Goal: Task Accomplishment & Management: Manage account settings

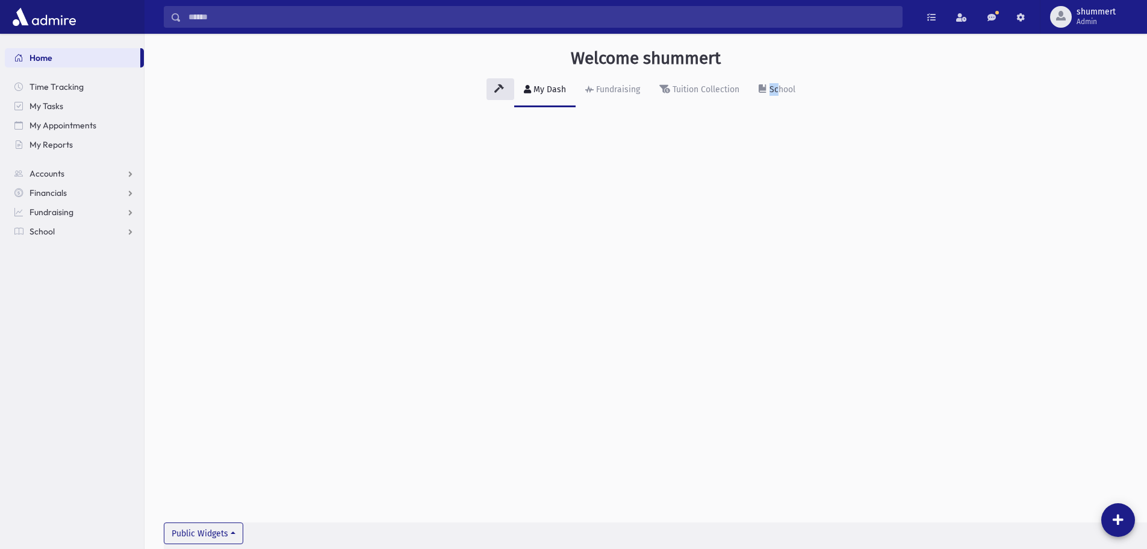
click at [776, 174] on div "Welcome shummert My Dash Fundraising Tuition Collection School Public Widgets" at bounding box center [646, 291] width 1003 height 515
click at [63, 207] on span "Fundraising" at bounding box center [52, 212] width 44 height 11
click at [72, 229] on span "My Accounts" at bounding box center [60, 231] width 48 height 11
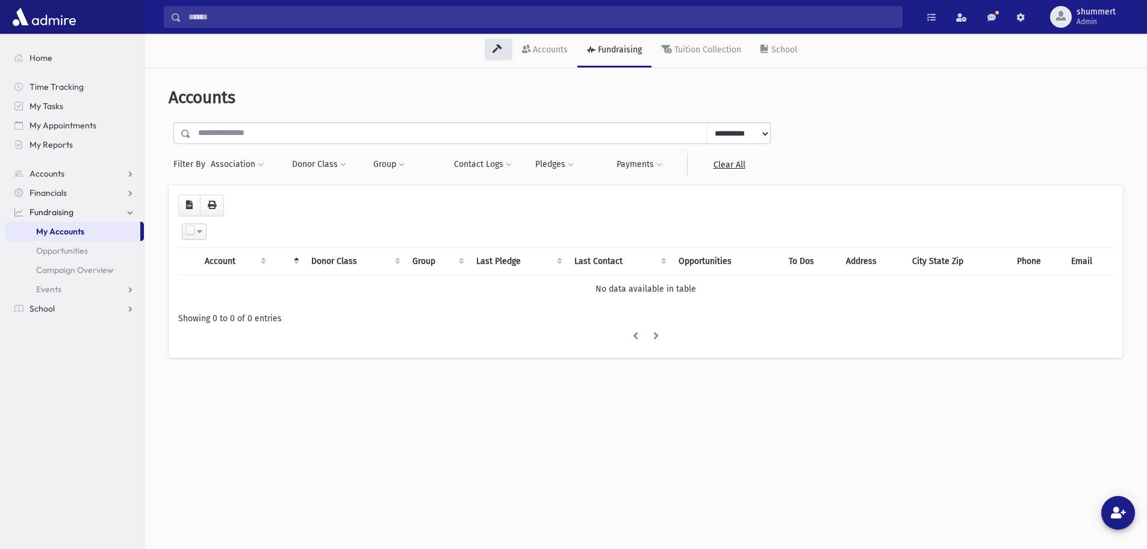
click at [200, 233] on span at bounding box center [199, 231] width 5 height 8
click at [76, 246] on span "Opportunities" at bounding box center [62, 250] width 52 height 11
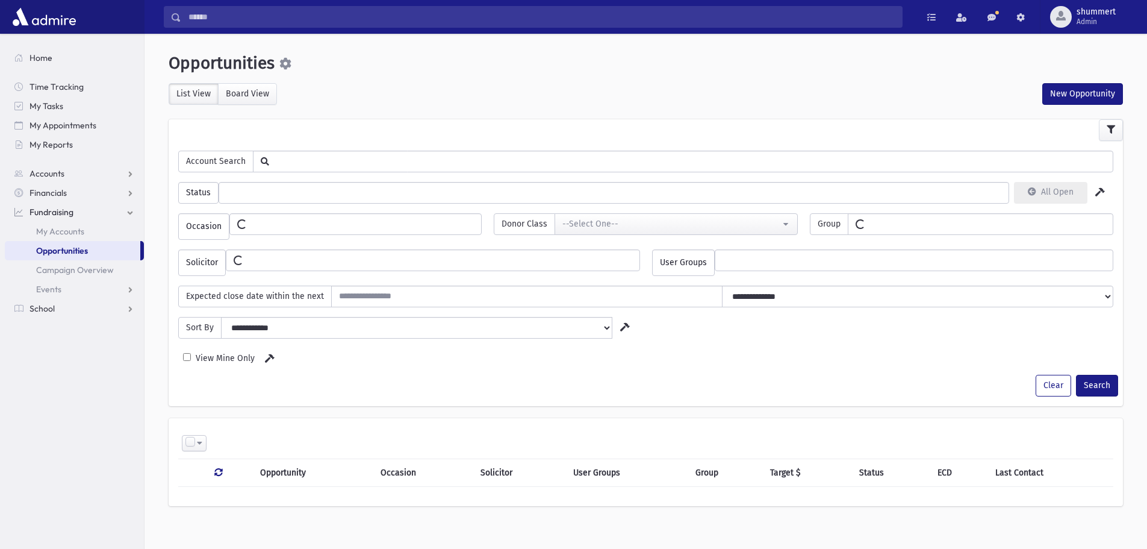
select select
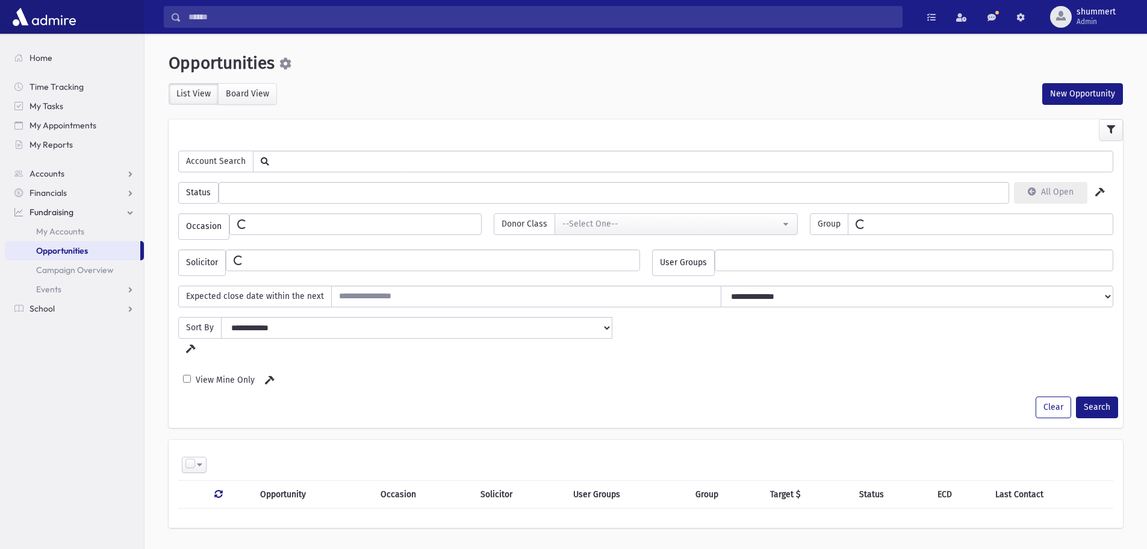
select select
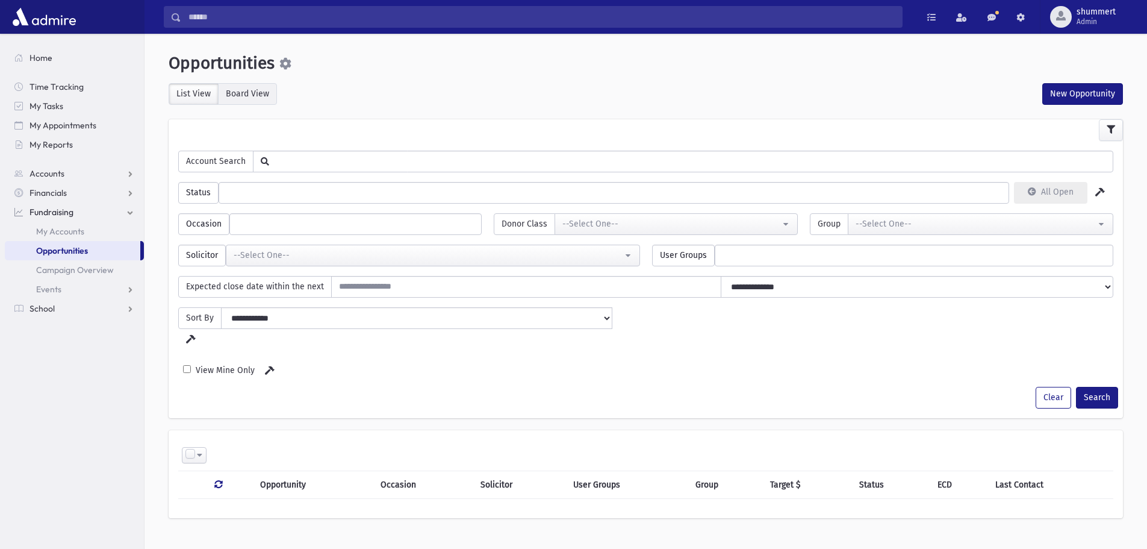
click at [241, 84] on label "Board View" at bounding box center [247, 94] width 59 height 22
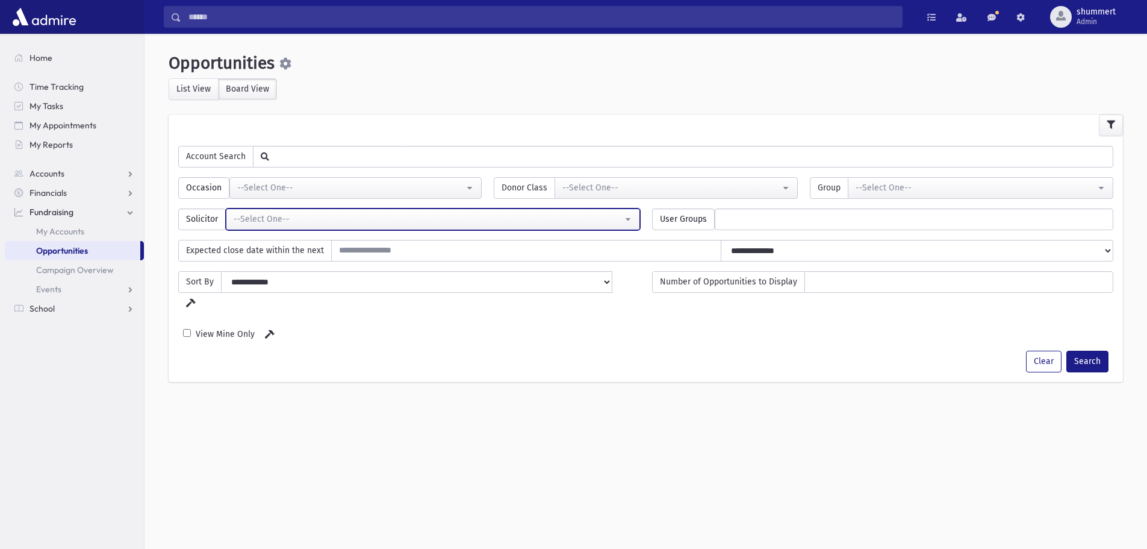
click at [296, 217] on div "--Select One--" at bounding box center [428, 219] width 389 height 13
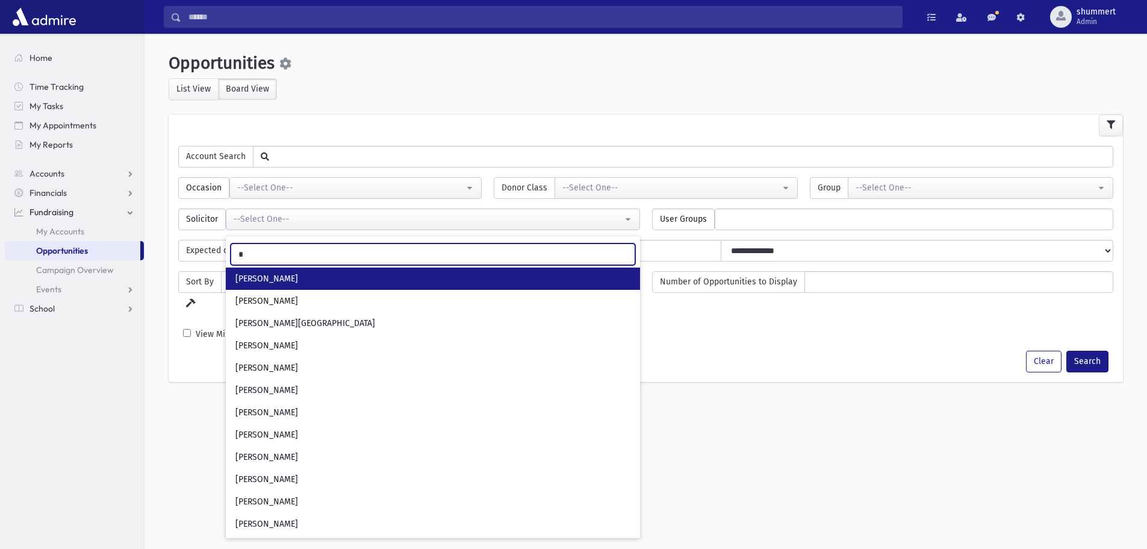
type input "**"
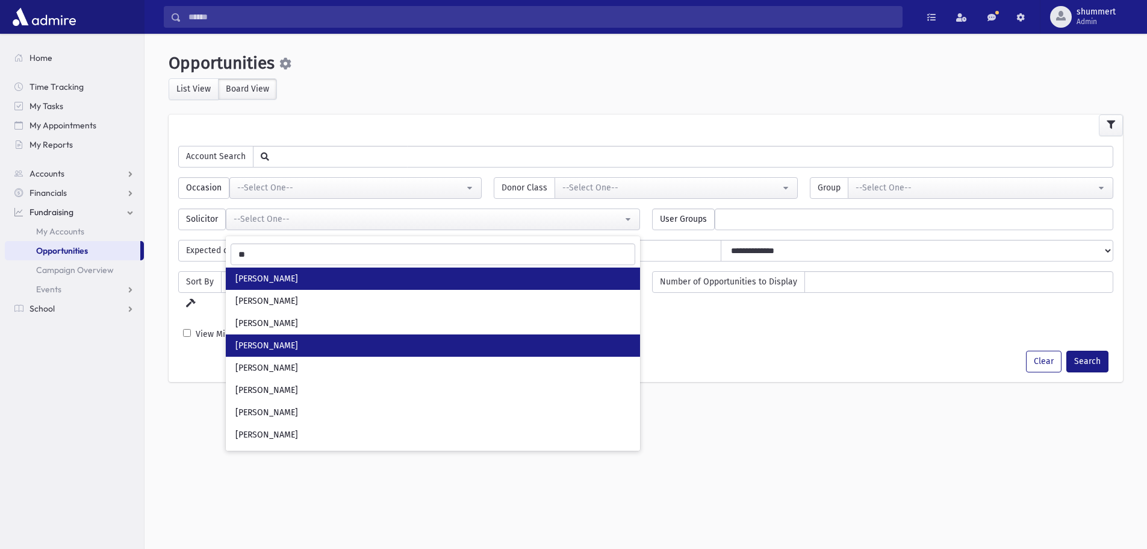
click at [298, 346] on span "[PERSON_NAME]" at bounding box center [266, 346] width 63 height 12
select select "***"
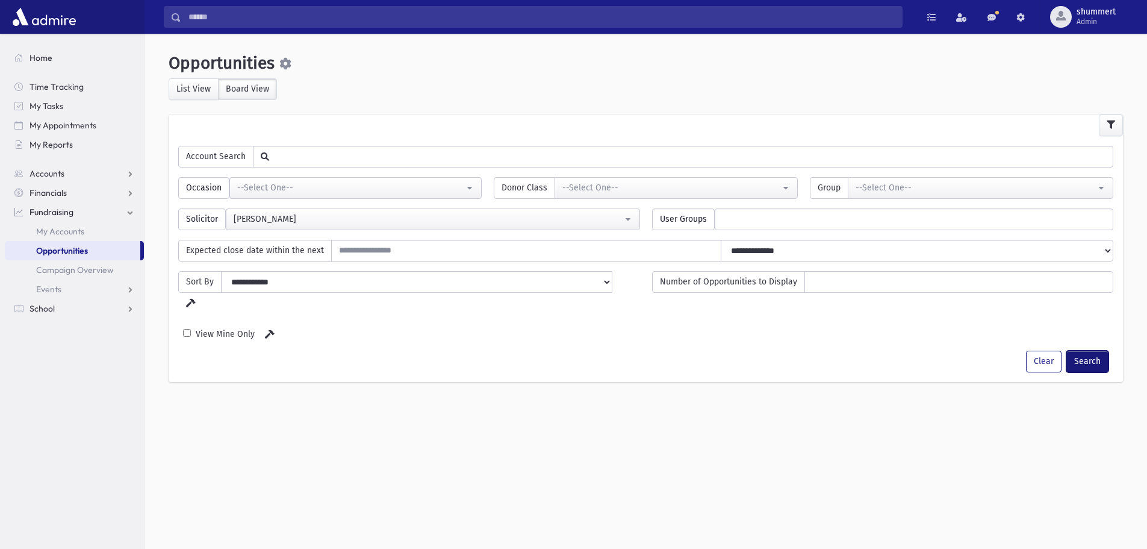
click at [1089, 351] on button "Search" at bounding box center [1088, 362] width 42 height 22
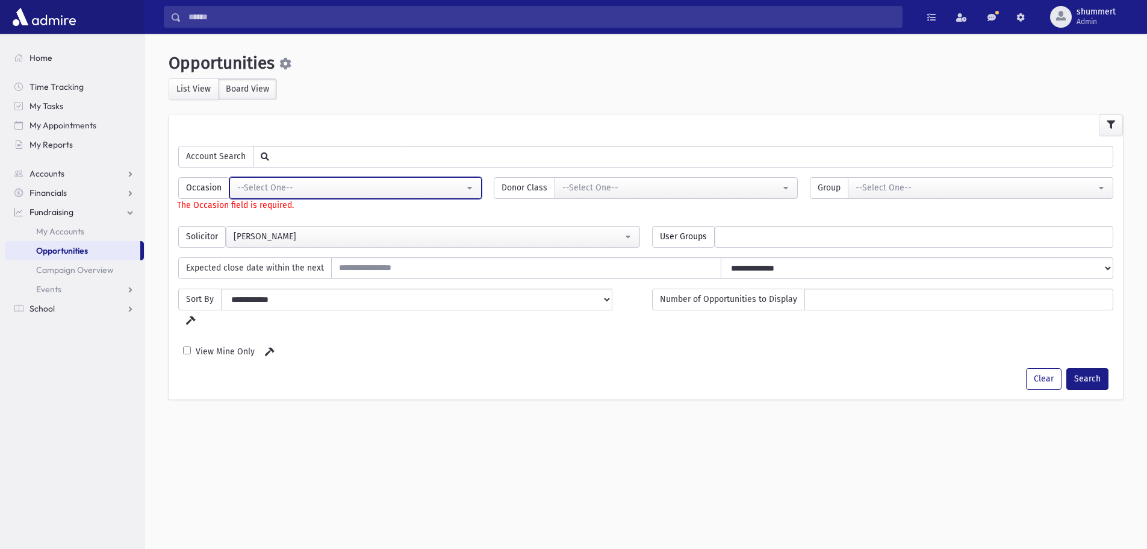
click at [291, 187] on div "--Select One--" at bounding box center [350, 187] width 227 height 13
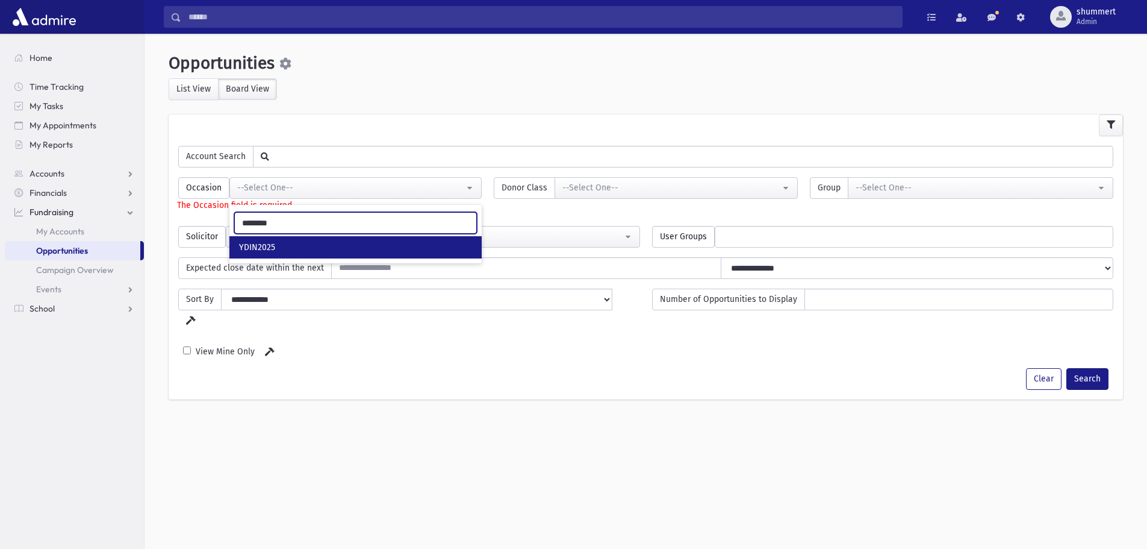
type input "********"
click at [254, 246] on span "YDIN2025" at bounding box center [257, 248] width 36 height 12
select select "****"
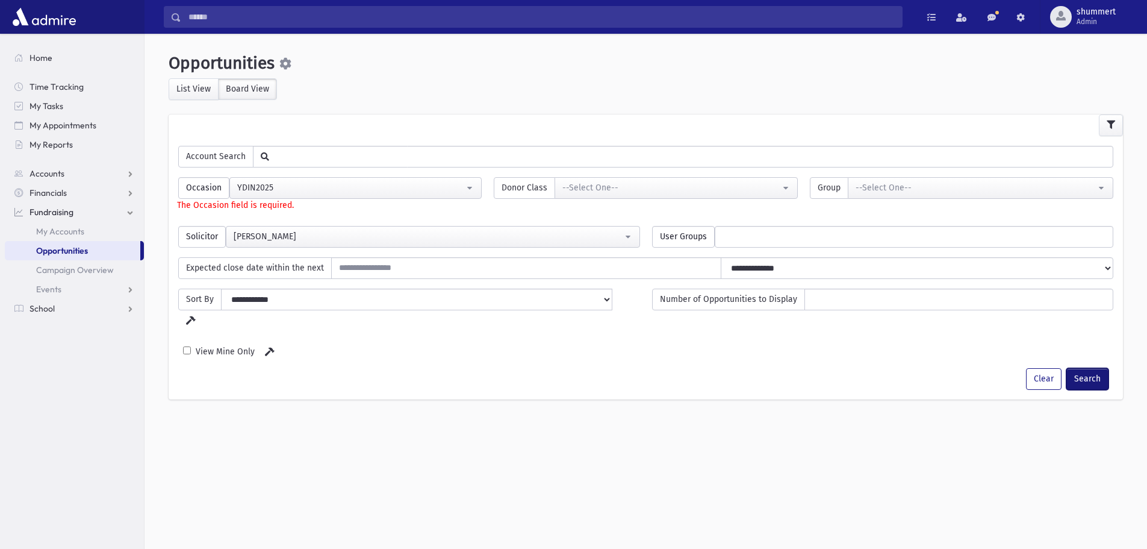
click at [1095, 368] on button "Search" at bounding box center [1088, 379] width 42 height 22
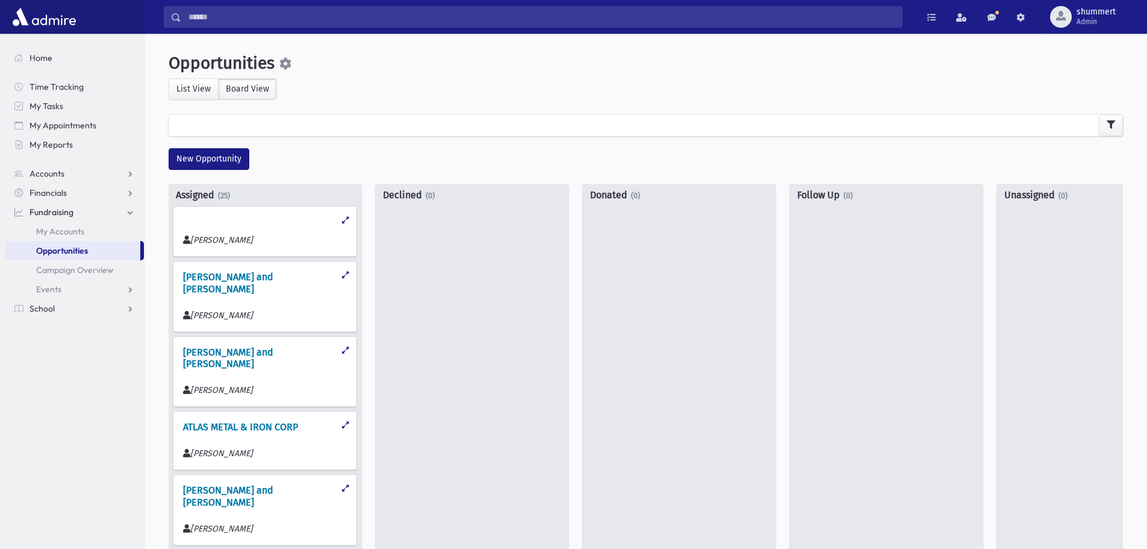
click at [242, 276] on h4 "[PERSON_NAME] and [PERSON_NAME]" at bounding box center [260, 280] width 154 height 28
click at [342, 273] on icon at bounding box center [345, 275] width 7 height 8
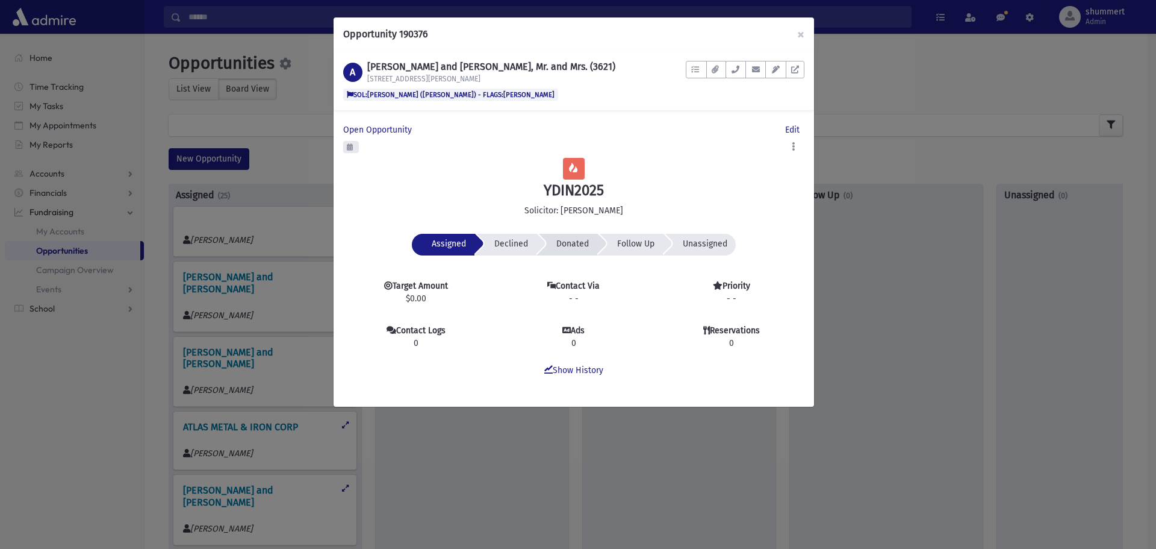
click at [466, 242] on span "Donated" at bounding box center [449, 243] width 34 height 10
click at [579, 241] on span "Donated" at bounding box center [572, 243] width 33 height 10
click at [586, 366] on link "Show History" at bounding box center [573, 370] width 59 height 10
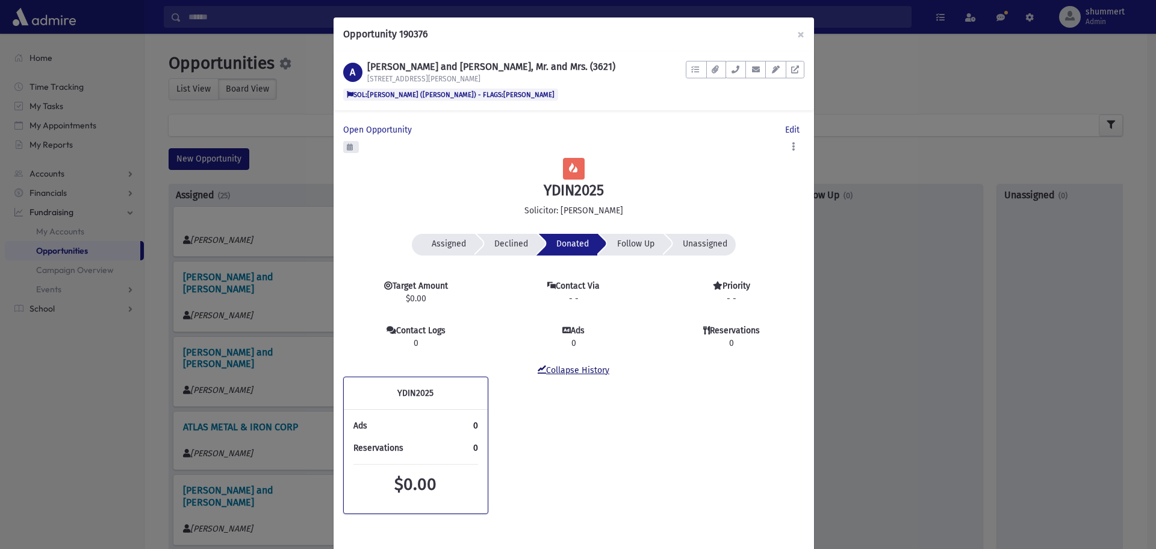
click at [585, 370] on link "Collapse History" at bounding box center [574, 370] width 72 height 10
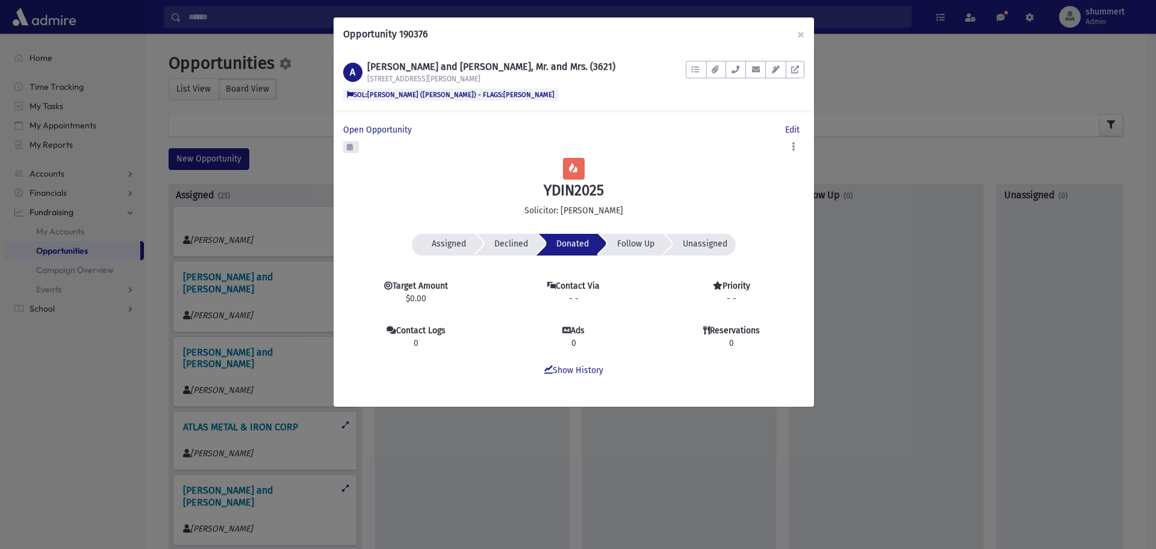
click at [580, 363] on div "Show History" at bounding box center [573, 362] width 461 height 27
click at [582, 369] on link "Show History" at bounding box center [573, 370] width 59 height 10
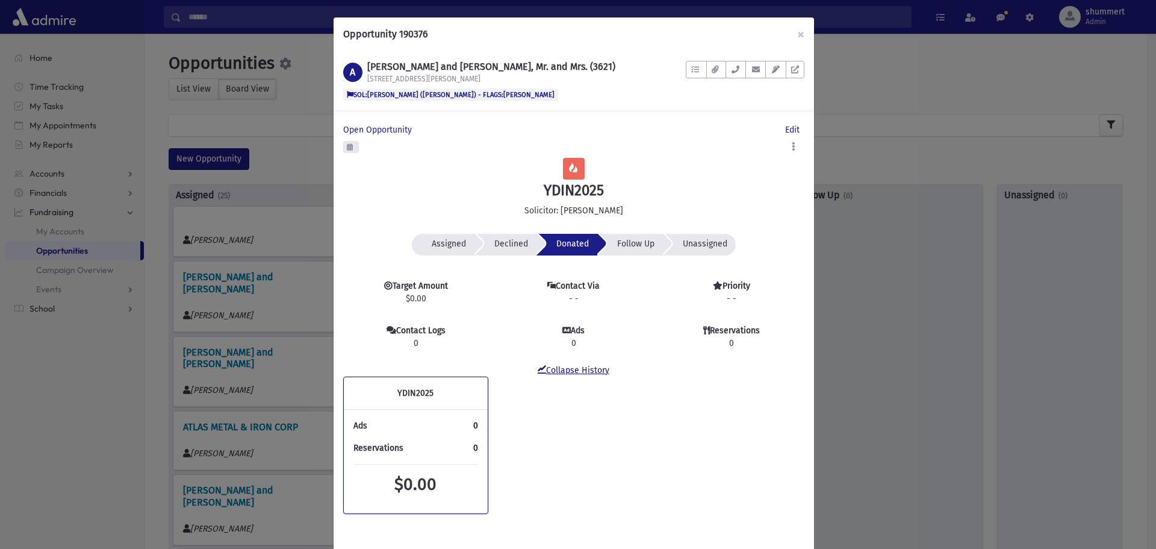
click at [577, 371] on link "Collapse History" at bounding box center [574, 370] width 72 height 10
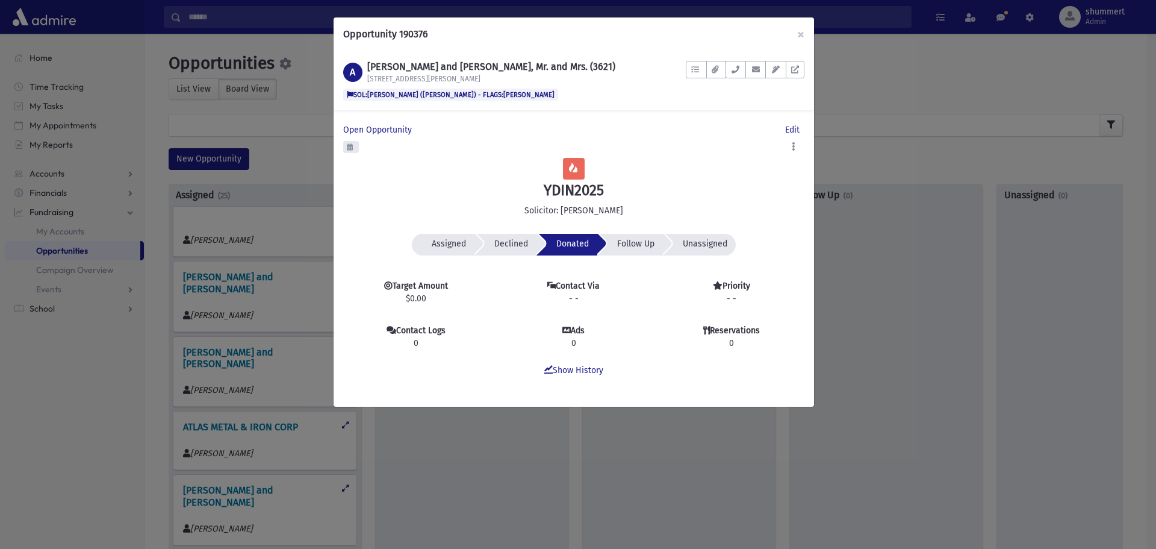
click at [404, 61] on h1 "ALPERT, Scott and Sally, Mr. and Mrs. (3621)" at bounding box center [491, 66] width 248 height 11
click at [369, 124] on link "Open Opportunity" at bounding box center [379, 129] width 73 height 13
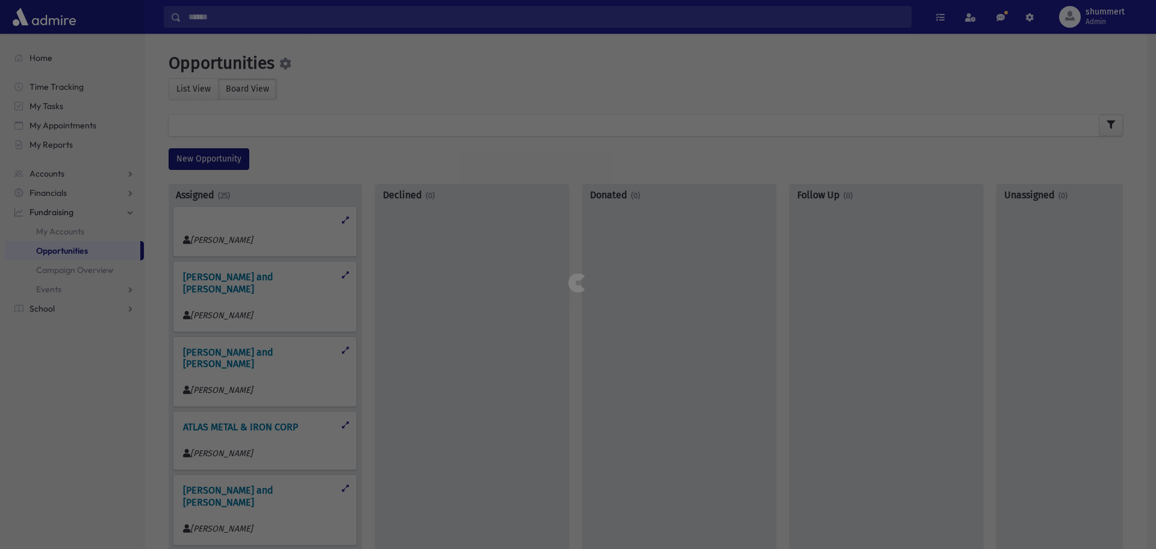
click at [369, 128] on div "Opportunity 190376 × A ALPERT, Scott and Sally, Mr. and Mrs. (3621) 7096 E Arch…" at bounding box center [578, 274] width 1156 height 549
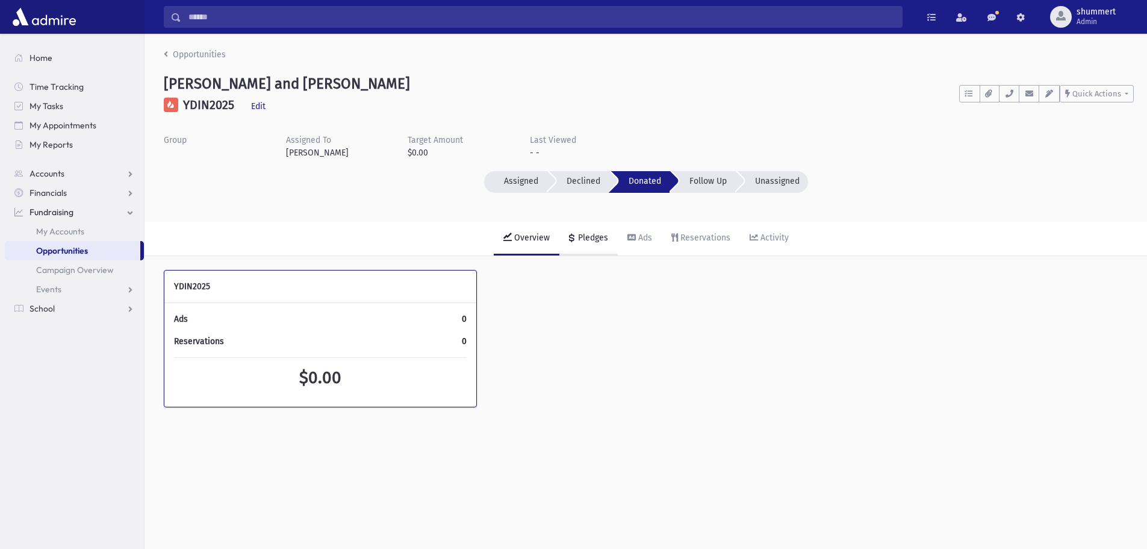
click at [597, 237] on div "Pledges" at bounding box center [592, 237] width 33 height 10
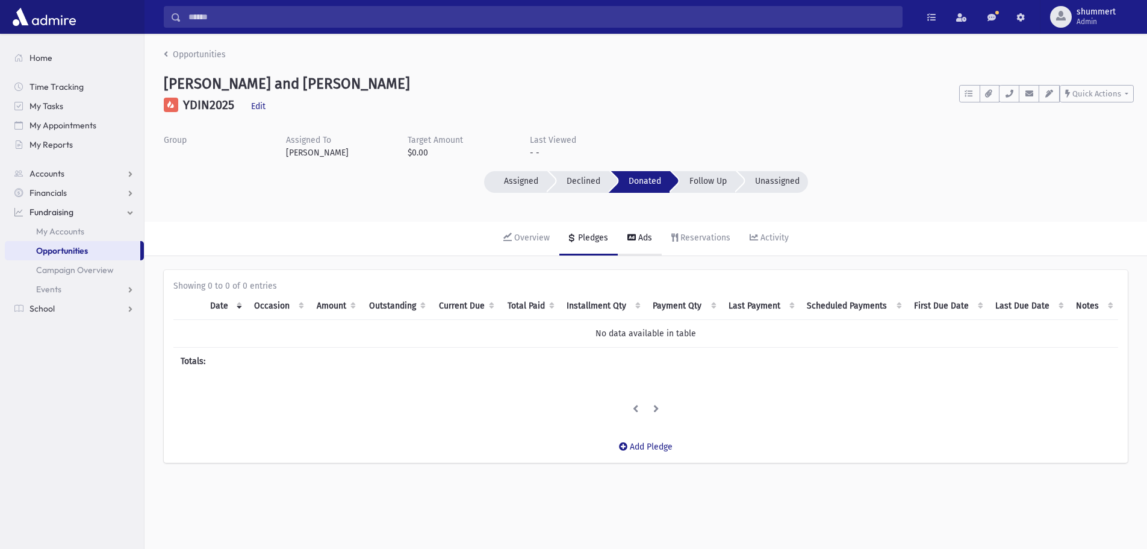
click at [656, 232] on link "Ads" at bounding box center [640, 239] width 44 height 34
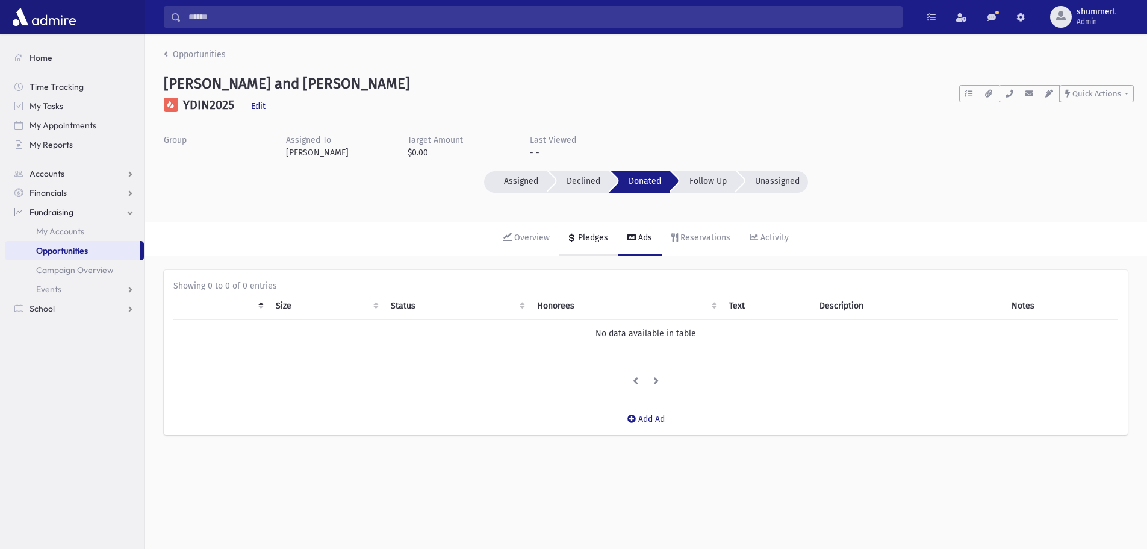
click at [581, 244] on link "Pledges" at bounding box center [589, 239] width 58 height 34
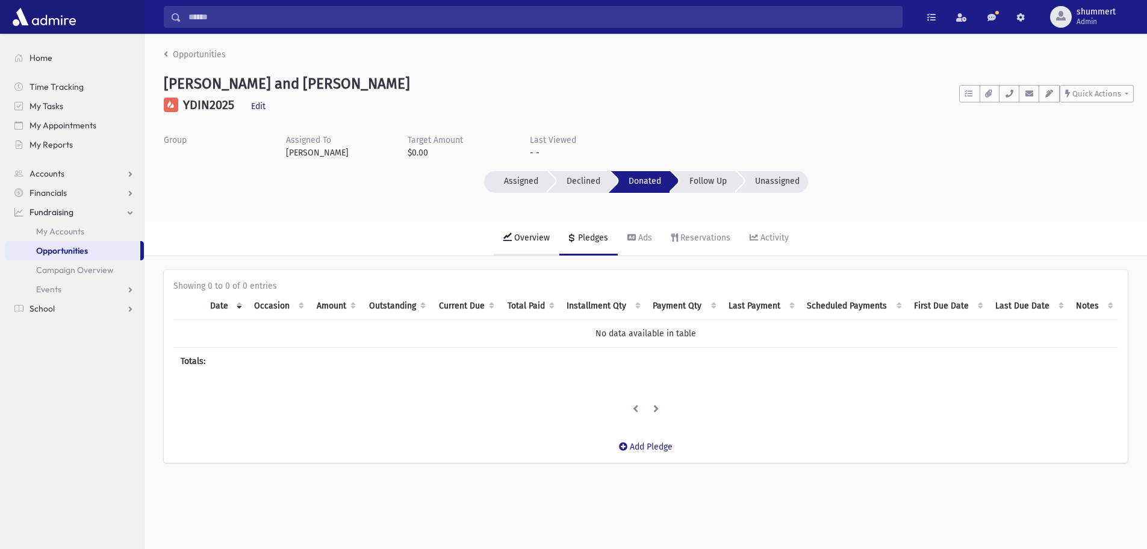
click at [528, 246] on link "Overview" at bounding box center [527, 239] width 66 height 34
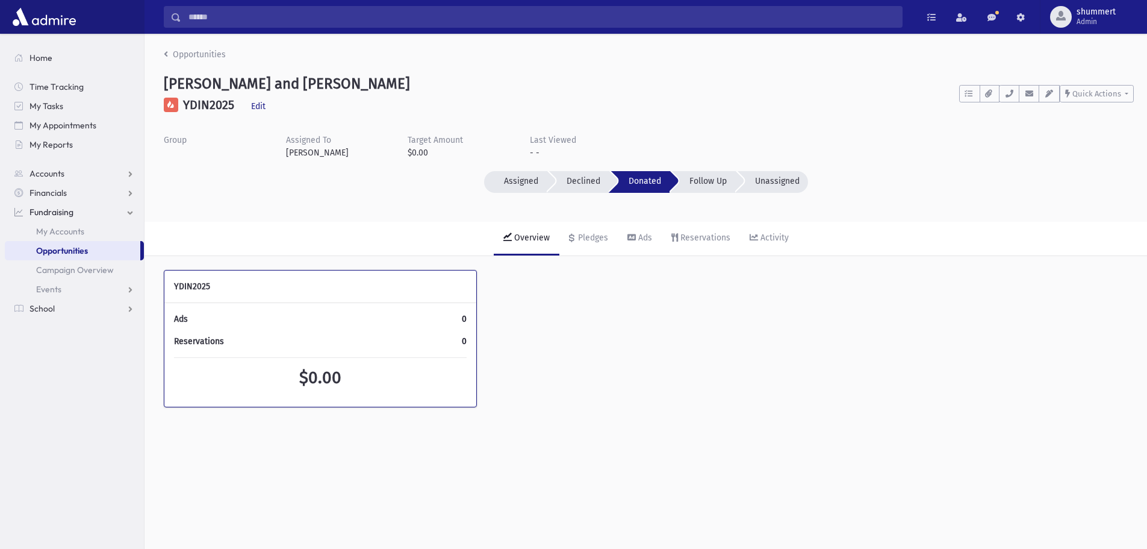
click at [80, 257] on link "Opportunities" at bounding box center [73, 250] width 136 height 19
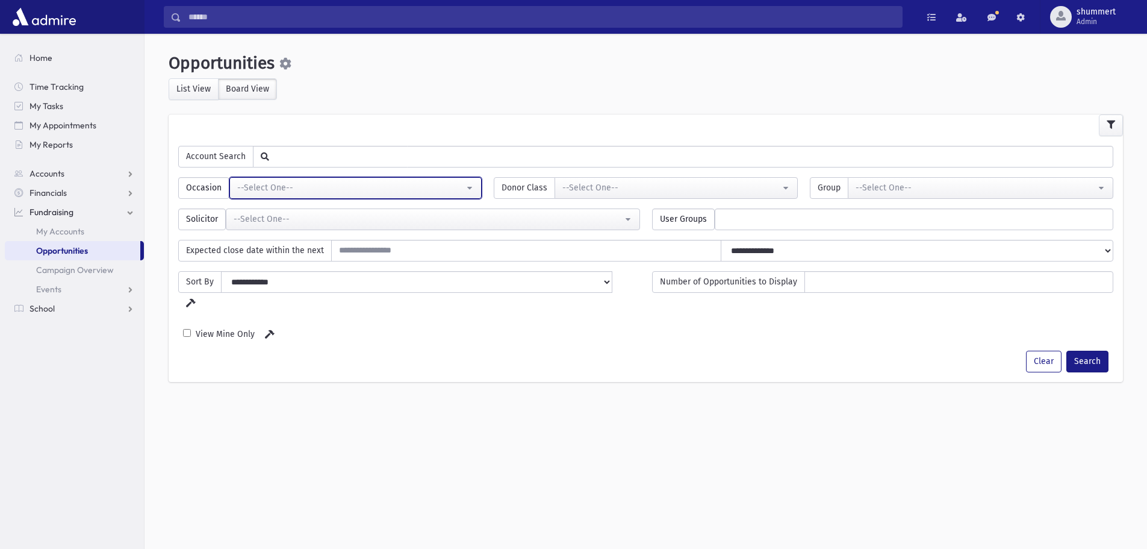
click at [290, 184] on div "--Select One--" at bounding box center [350, 187] width 227 height 13
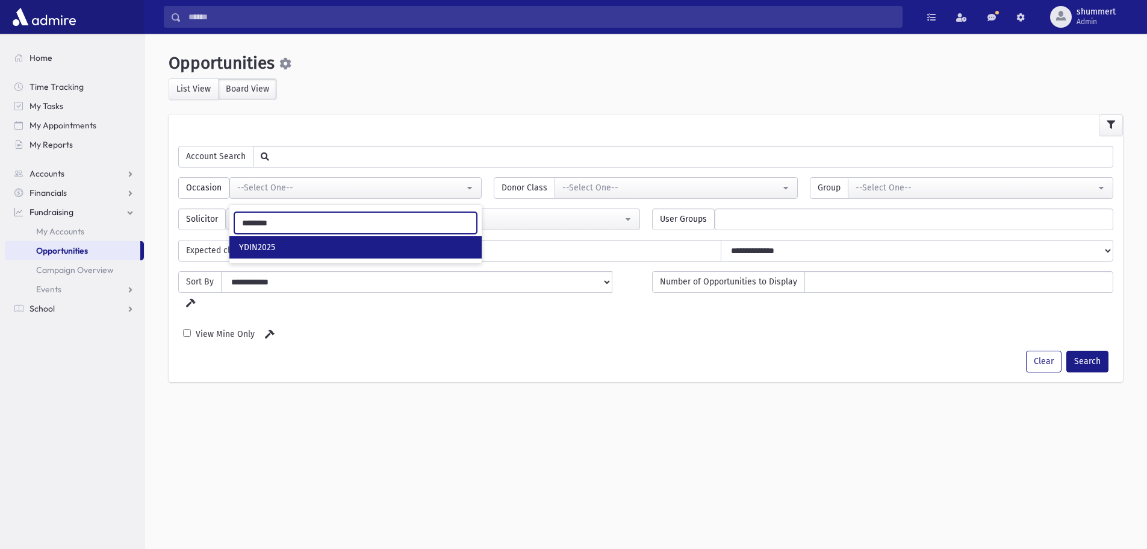
type input "********"
click at [271, 252] on span "YDIN2025" at bounding box center [257, 248] width 36 height 12
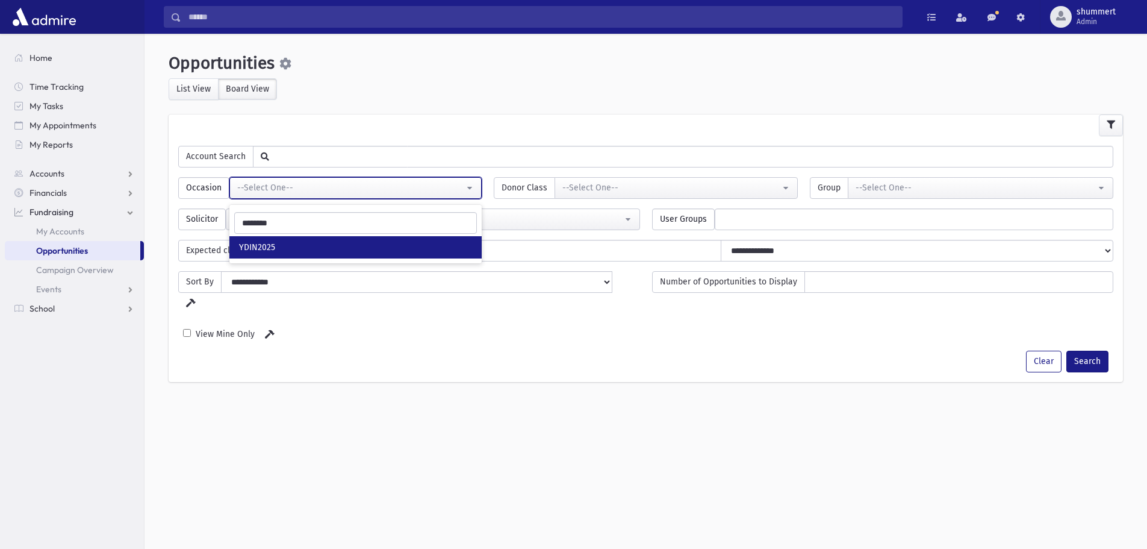
select select "****"
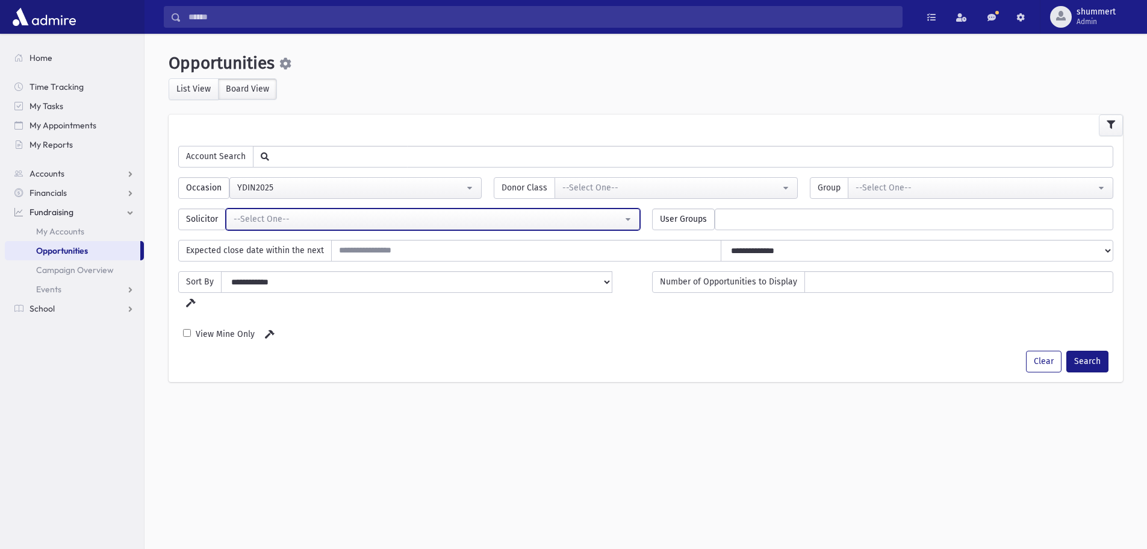
click at [343, 219] on div "--Select One--" at bounding box center [428, 219] width 389 height 13
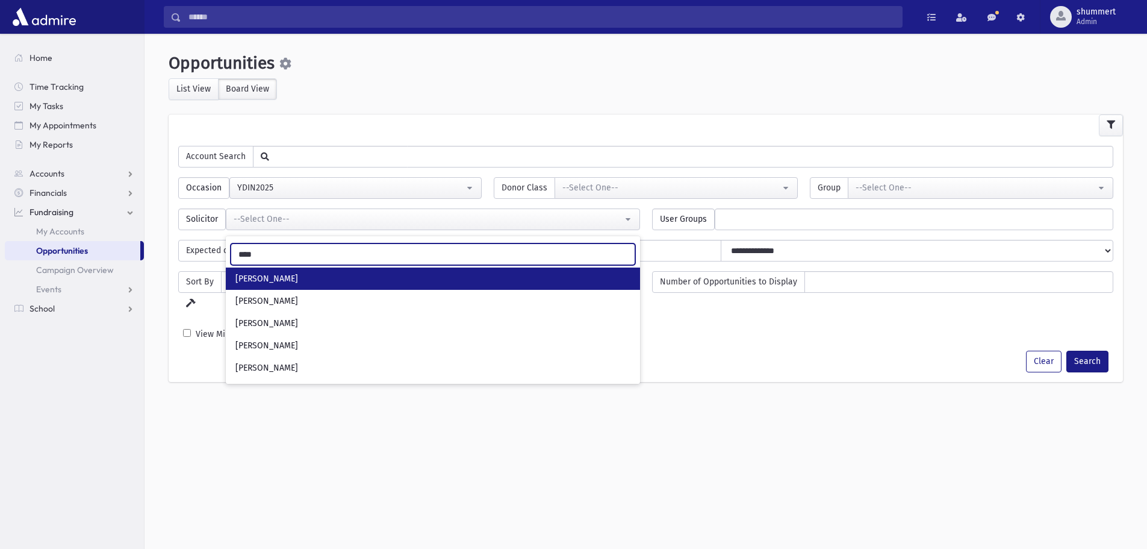
type input "****"
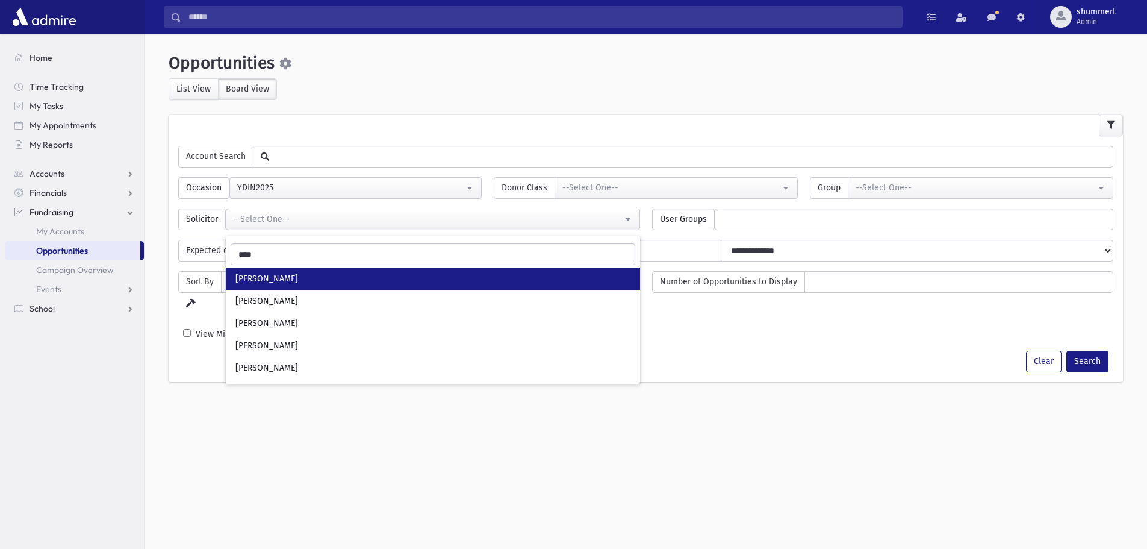
click at [291, 279] on span "[PERSON_NAME]" at bounding box center [266, 279] width 63 height 12
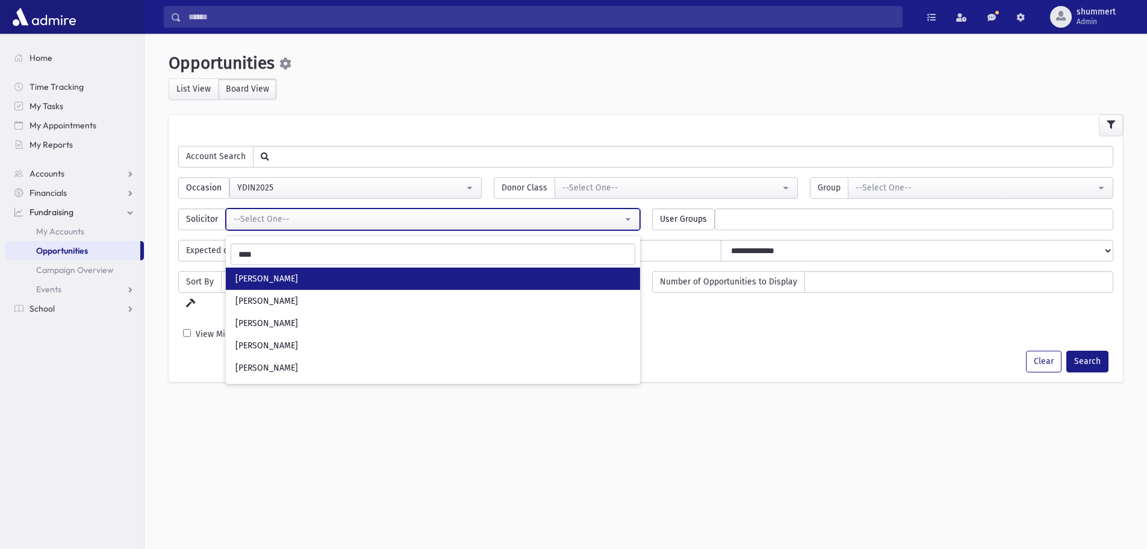
select select "***"
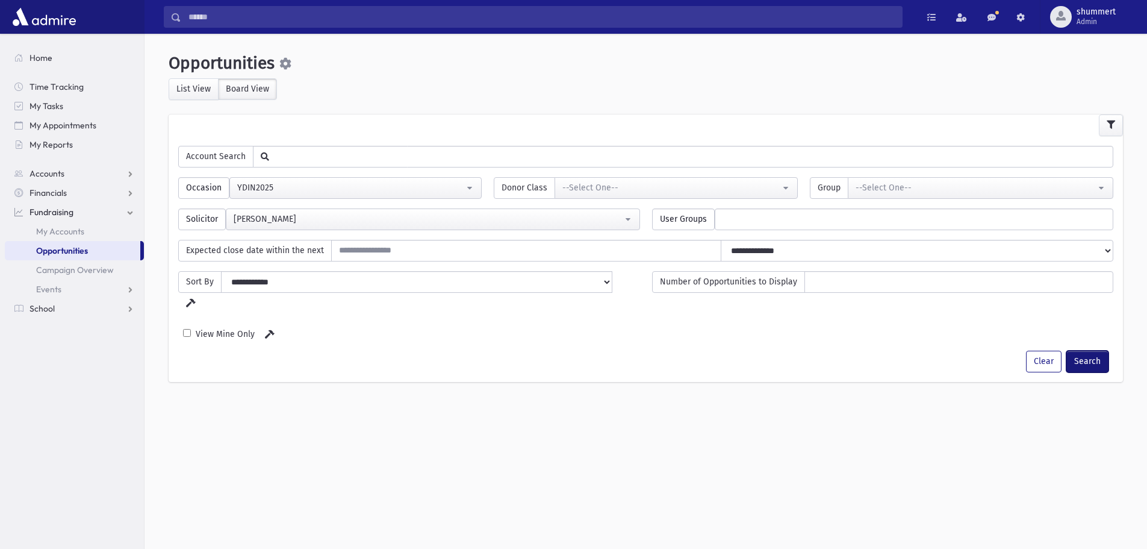
click at [1090, 351] on button "Search" at bounding box center [1088, 362] width 42 height 22
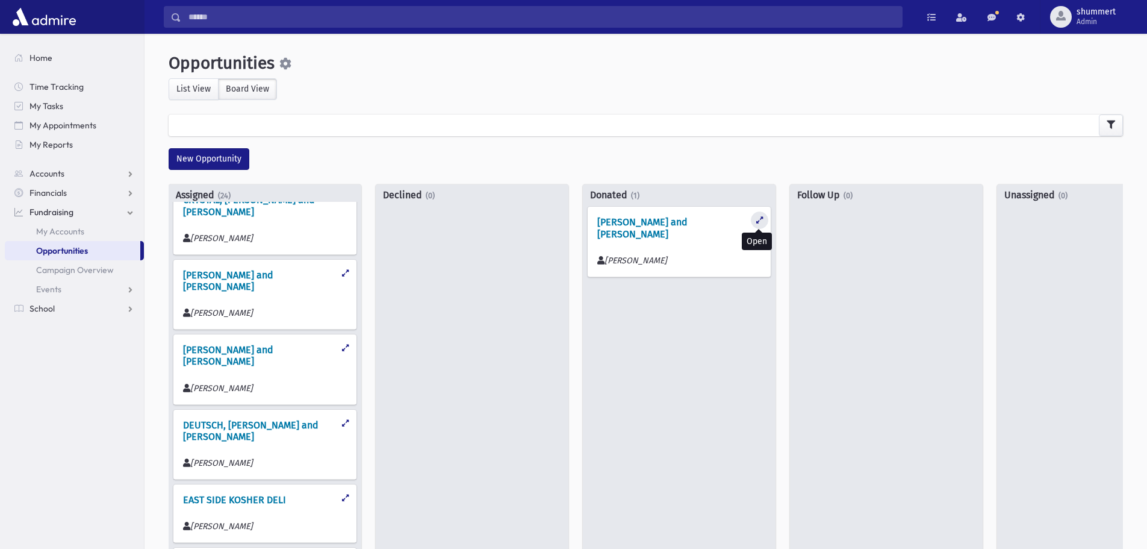
click at [756, 225] on button at bounding box center [759, 219] width 17 height 17
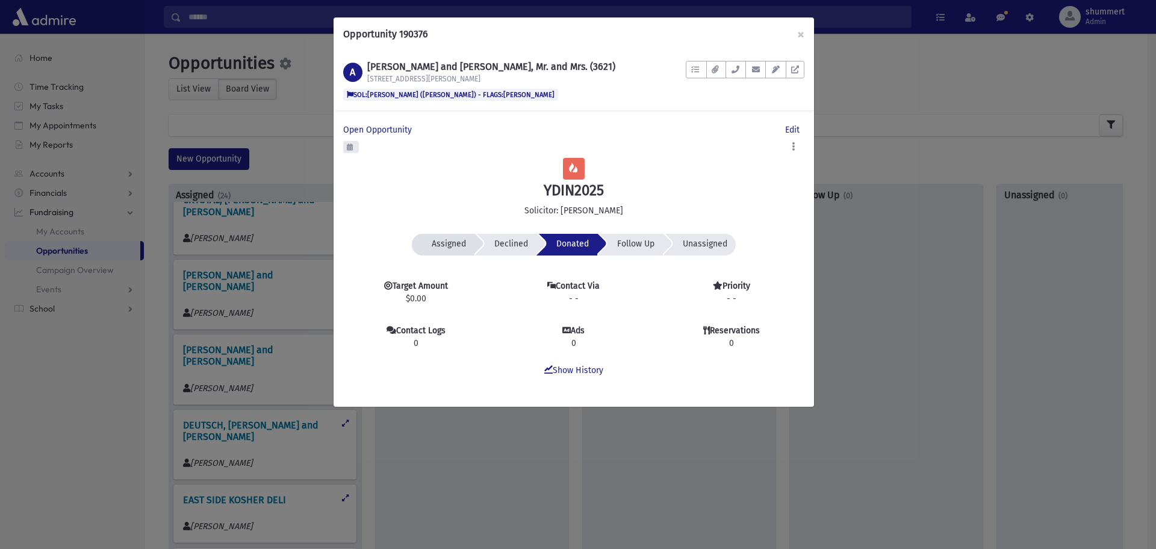
click at [450, 242] on span "Assigned" at bounding box center [449, 243] width 34 height 10
click at [799, 31] on button "×" at bounding box center [801, 34] width 26 height 34
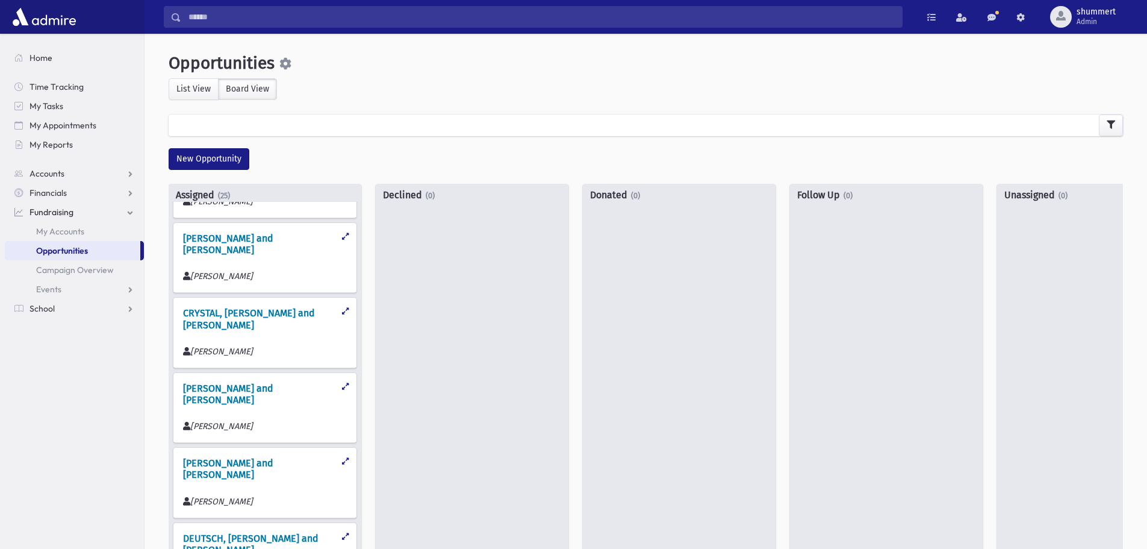
scroll to position [753, 0]
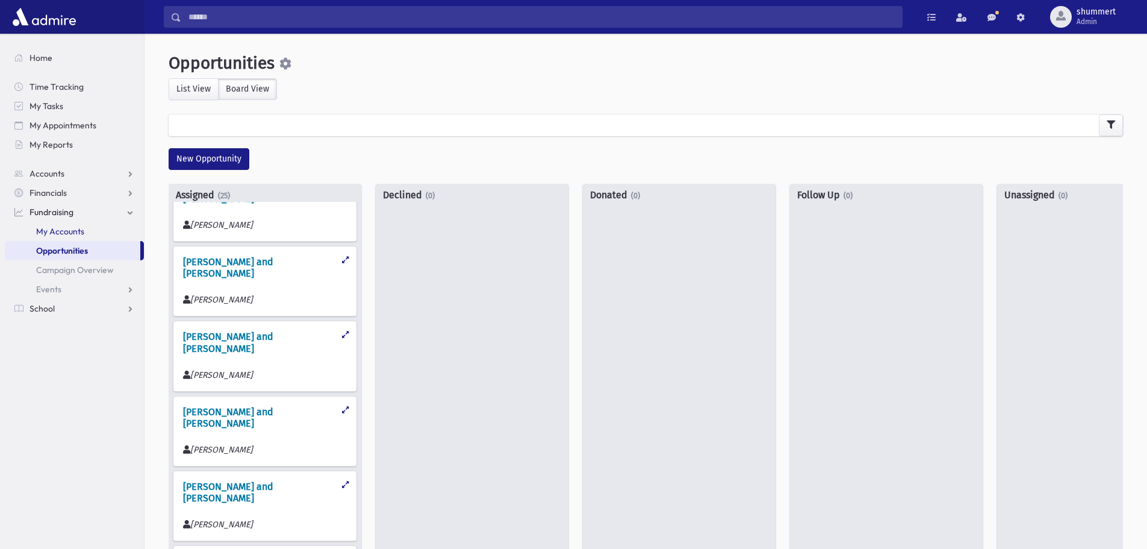
click at [73, 232] on span "My Accounts" at bounding box center [60, 231] width 48 height 11
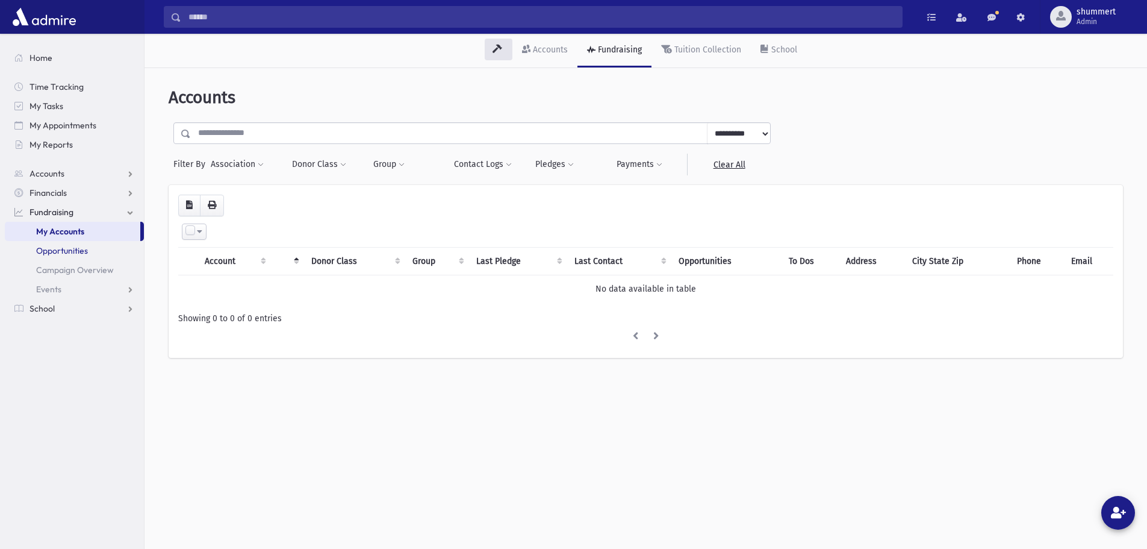
click at [77, 246] on span "Opportunities" at bounding box center [62, 250] width 52 height 11
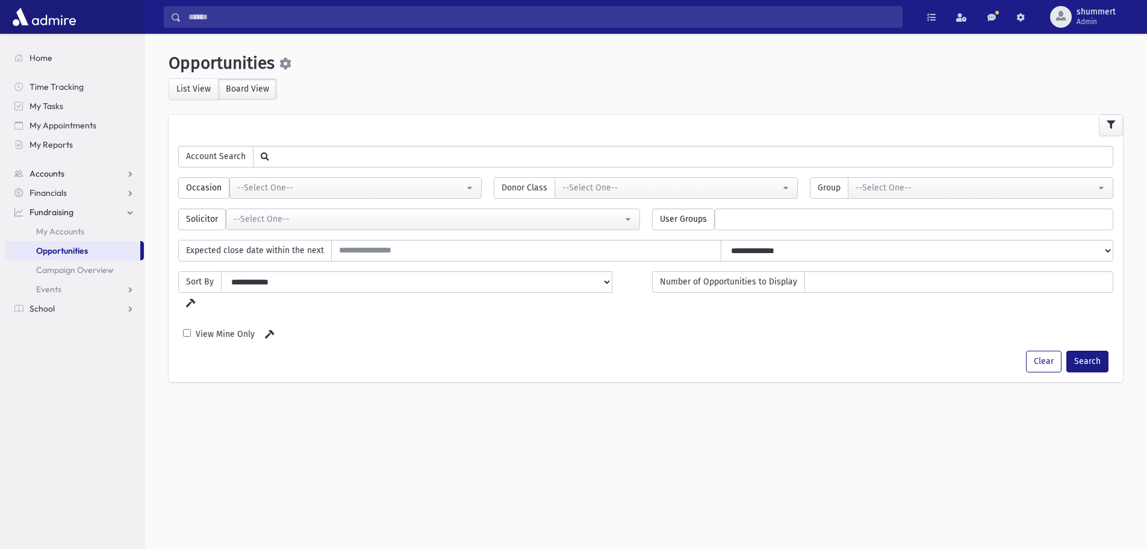
click at [68, 177] on link "Accounts" at bounding box center [74, 173] width 139 height 19
click at [45, 230] on span "Financials" at bounding box center [48, 231] width 37 height 11
click at [51, 270] on span "Fundraising" at bounding box center [52, 269] width 44 height 11
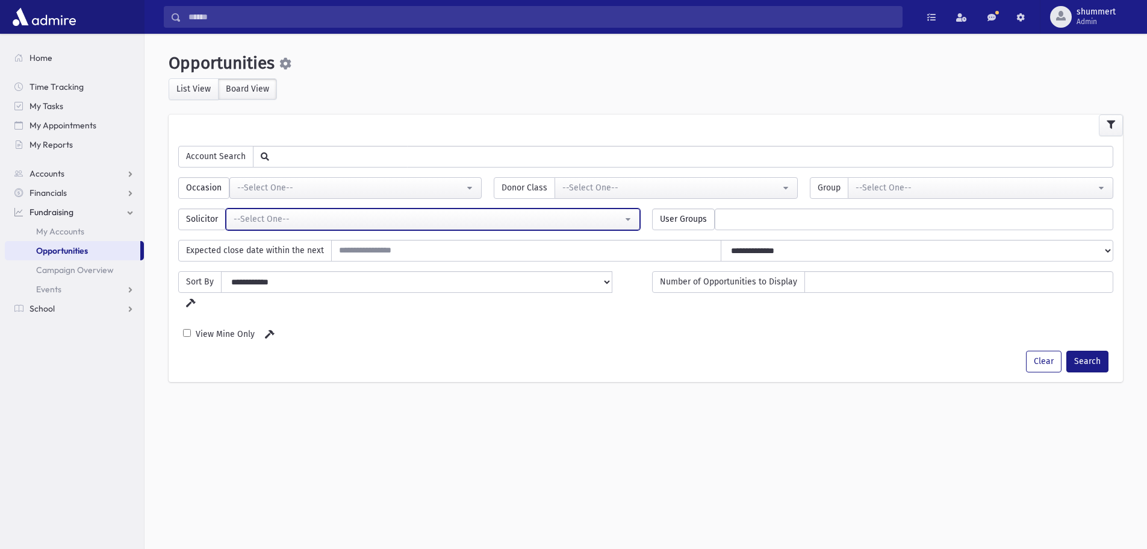
click at [326, 219] on div "--Select One--" at bounding box center [428, 219] width 389 height 13
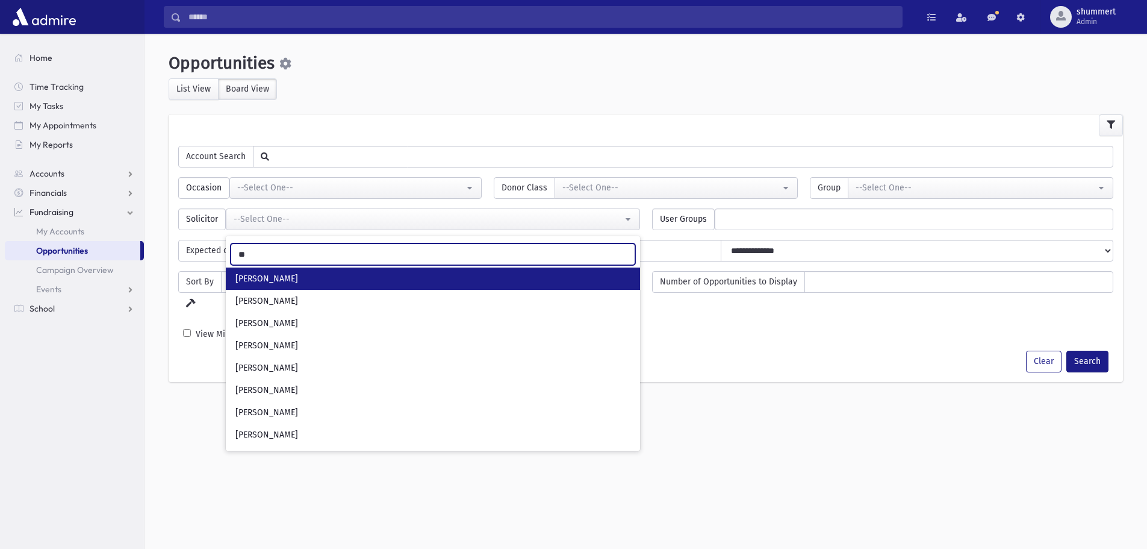
type input "**"
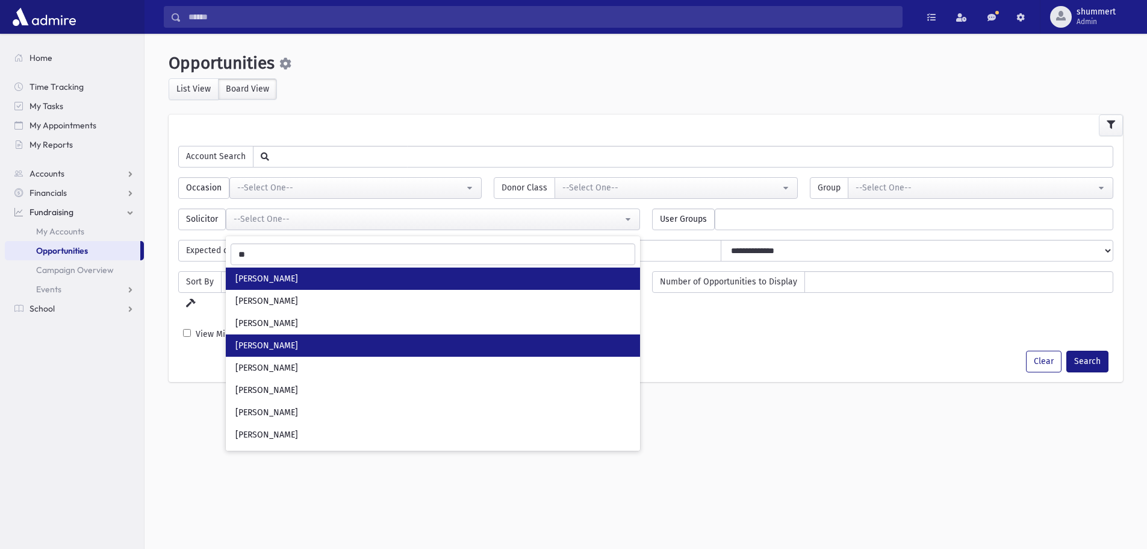
click at [269, 335] on link "Wasserman, Ahron Y." at bounding box center [433, 345] width 414 height 22
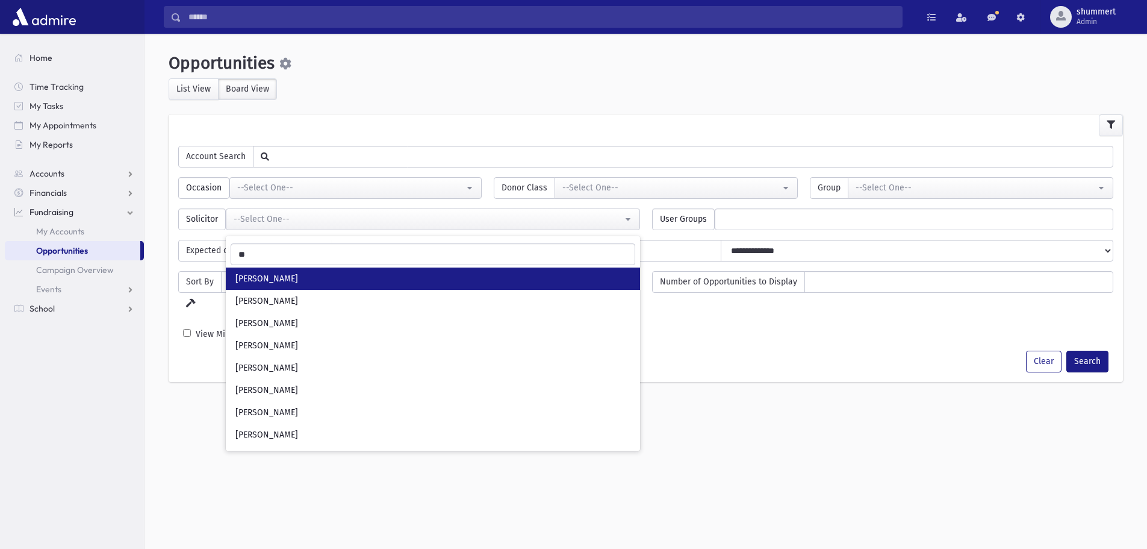
select select "***"
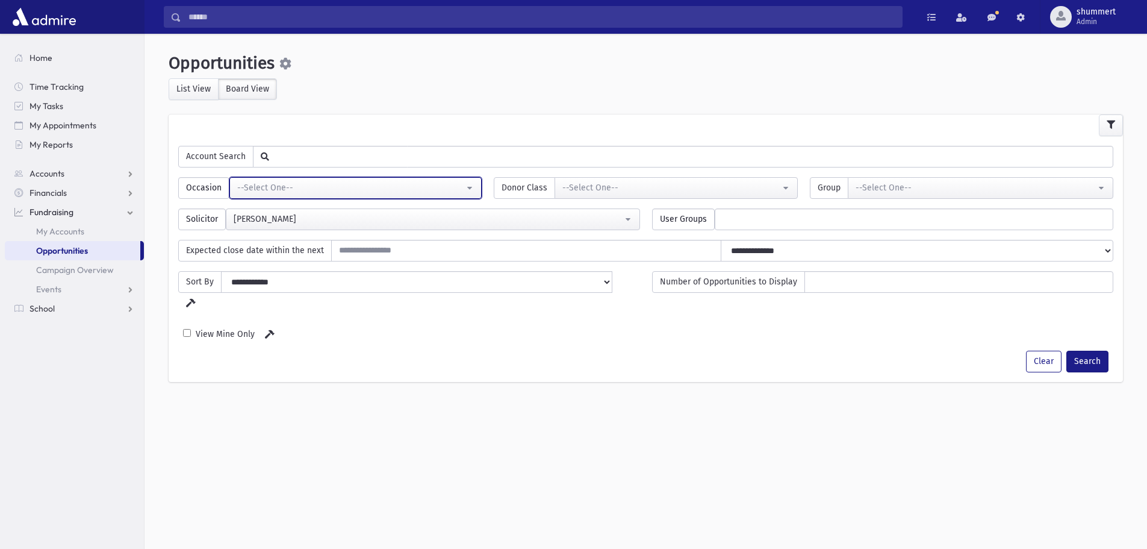
click at [298, 184] on div "--Select One--" at bounding box center [350, 187] width 227 height 13
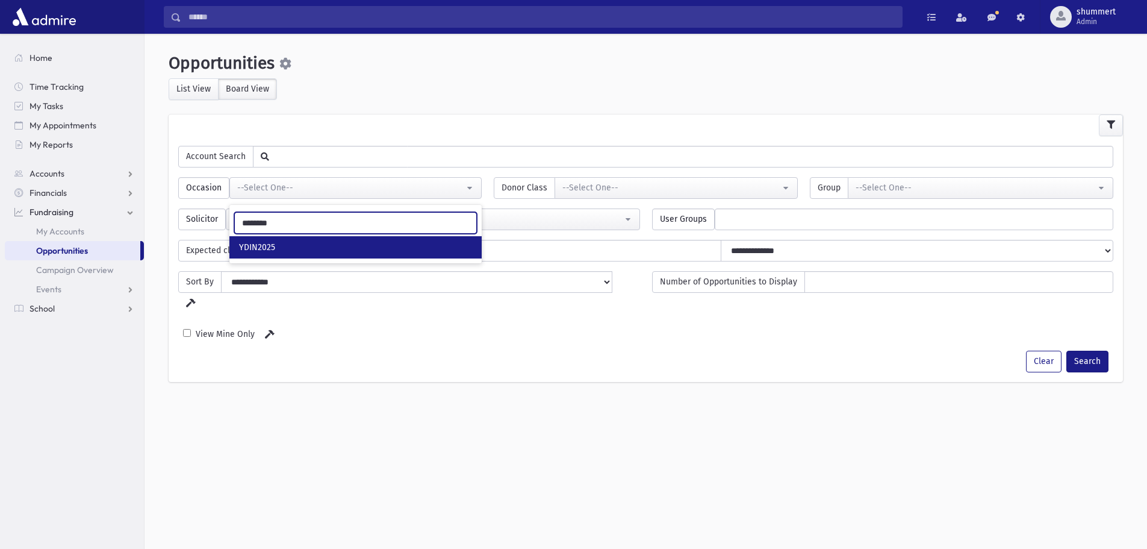
type input "********"
click at [275, 245] on link "YDIN2025" at bounding box center [355, 247] width 252 height 22
select select "****"
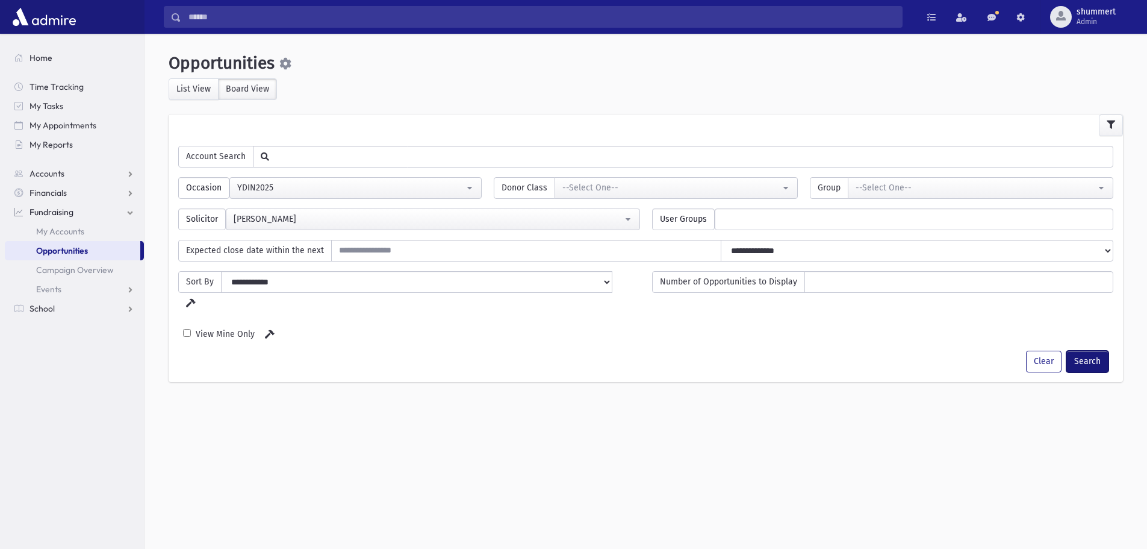
click at [1097, 351] on button "Search" at bounding box center [1088, 362] width 42 height 22
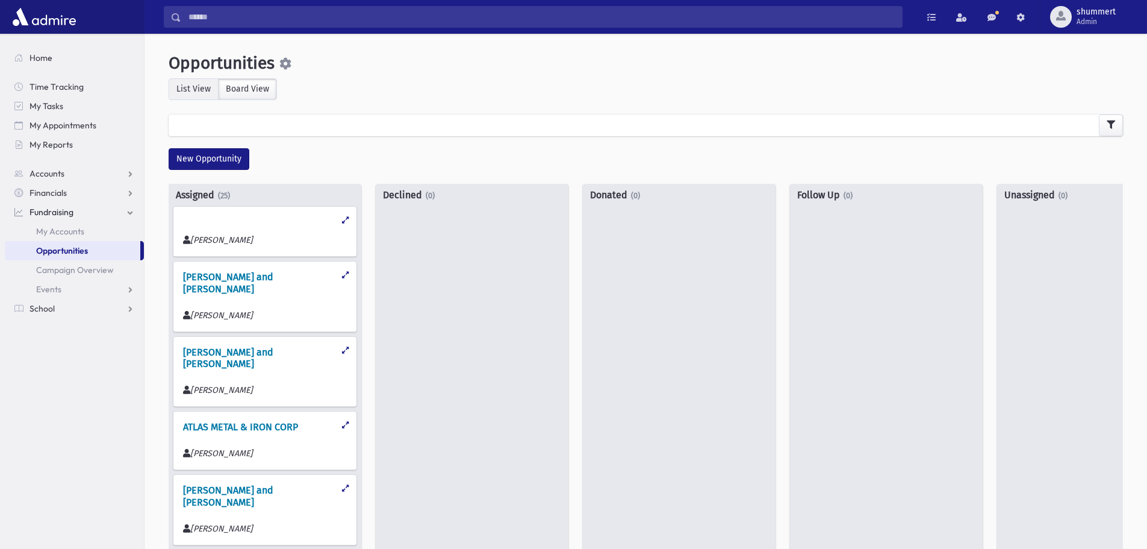
click at [192, 88] on label "List View" at bounding box center [194, 89] width 50 height 22
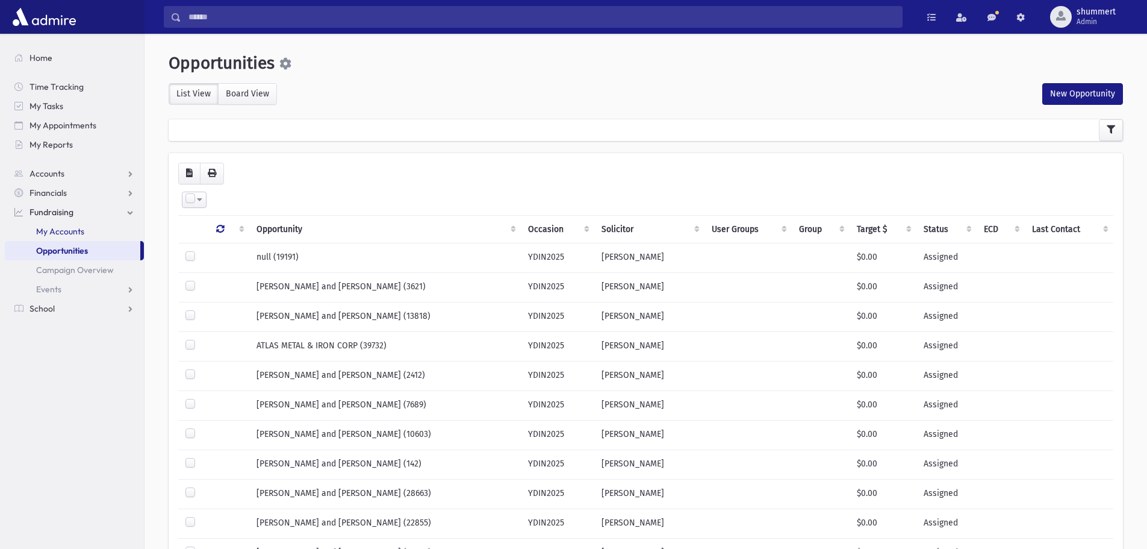
click at [62, 231] on span "My Accounts" at bounding box center [60, 231] width 48 height 11
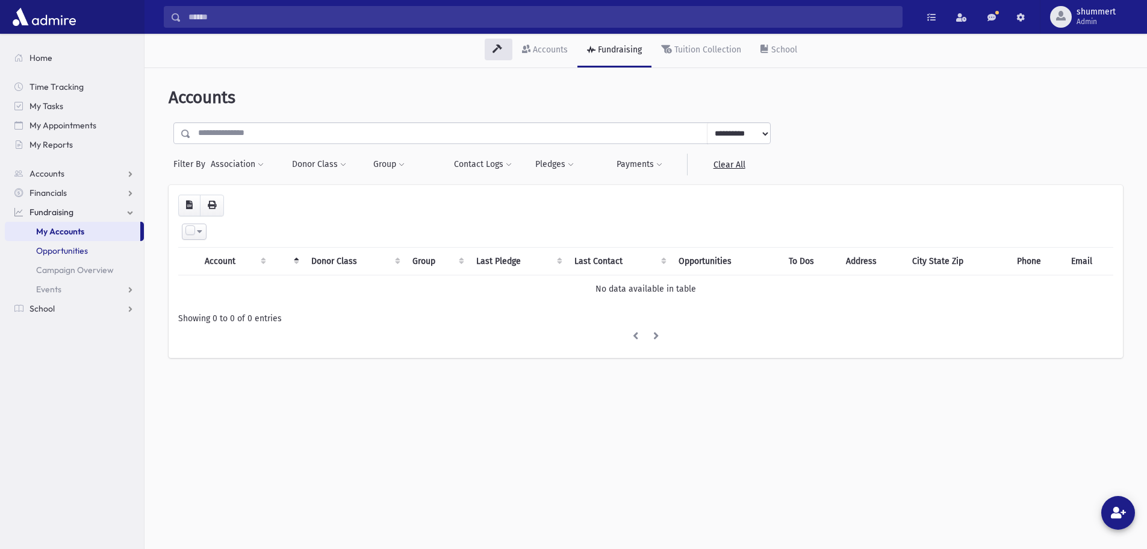
click at [60, 248] on span "Opportunities" at bounding box center [62, 250] width 52 height 11
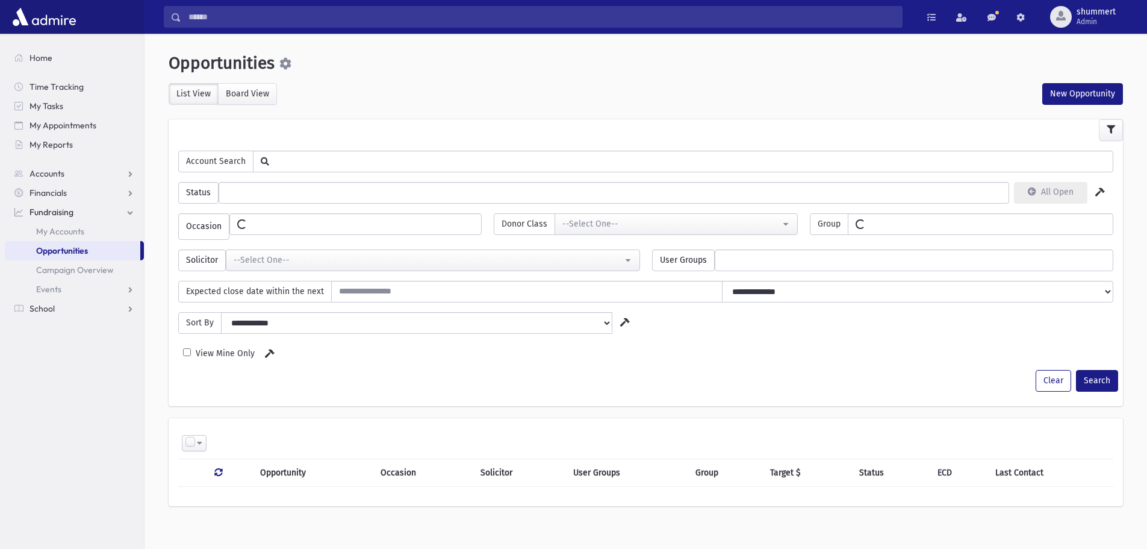
select select
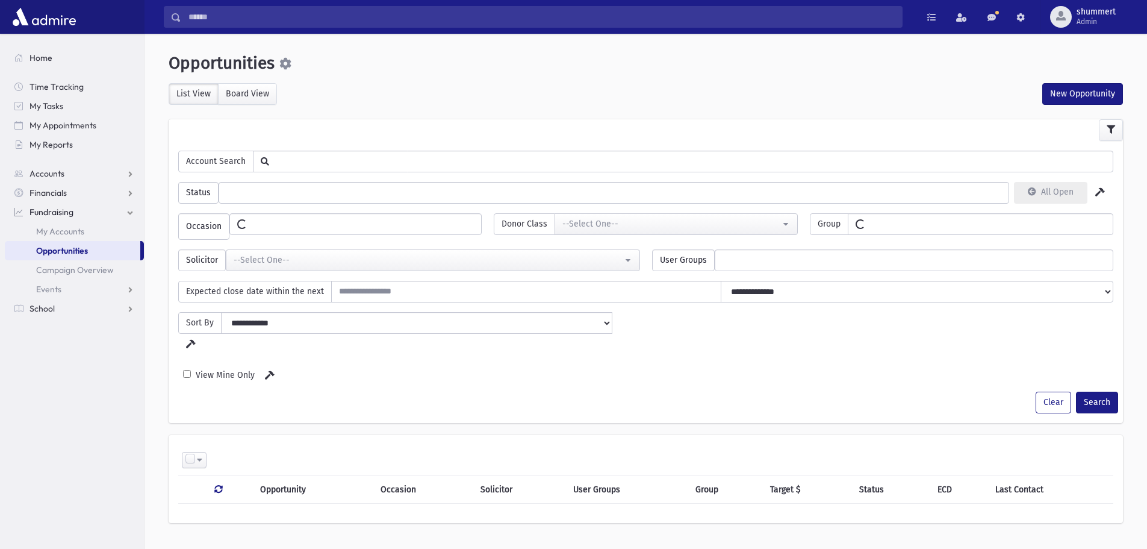
select select
